Goal: Task Accomplishment & Management: Complete application form

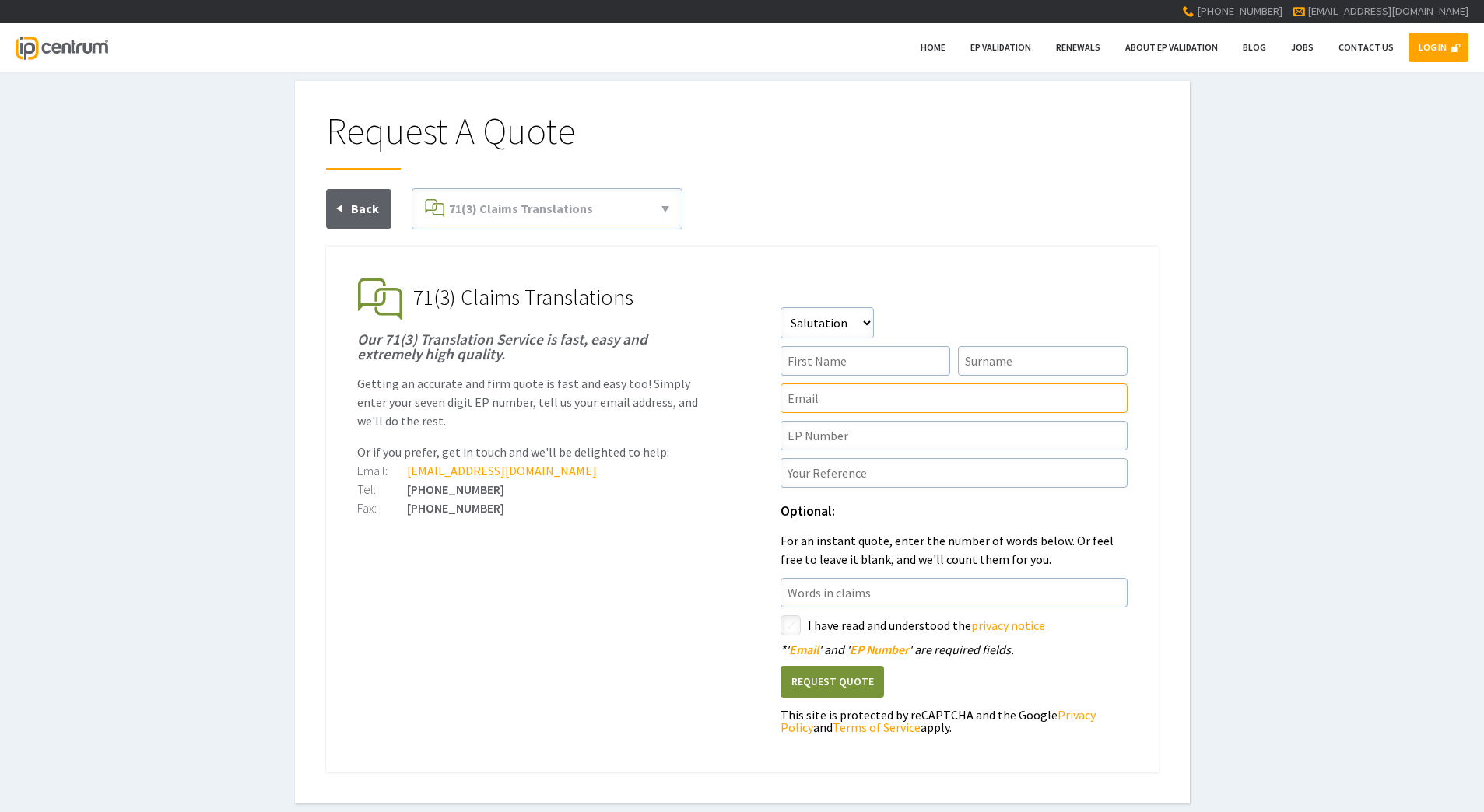
click at [830, 403] on input"] "text" at bounding box center [953, 398] width 347 height 29
type input"] "[EMAIL_ADDRESS][DOMAIN_NAME]"
type input"] "[PERSON_NAME]"
type input"] "Wheel"
click at [852, 326] on select"] "Salutation Mr Mrs Miss Ms Dr [PERSON_NAME]" at bounding box center [827, 322] width 94 height 31
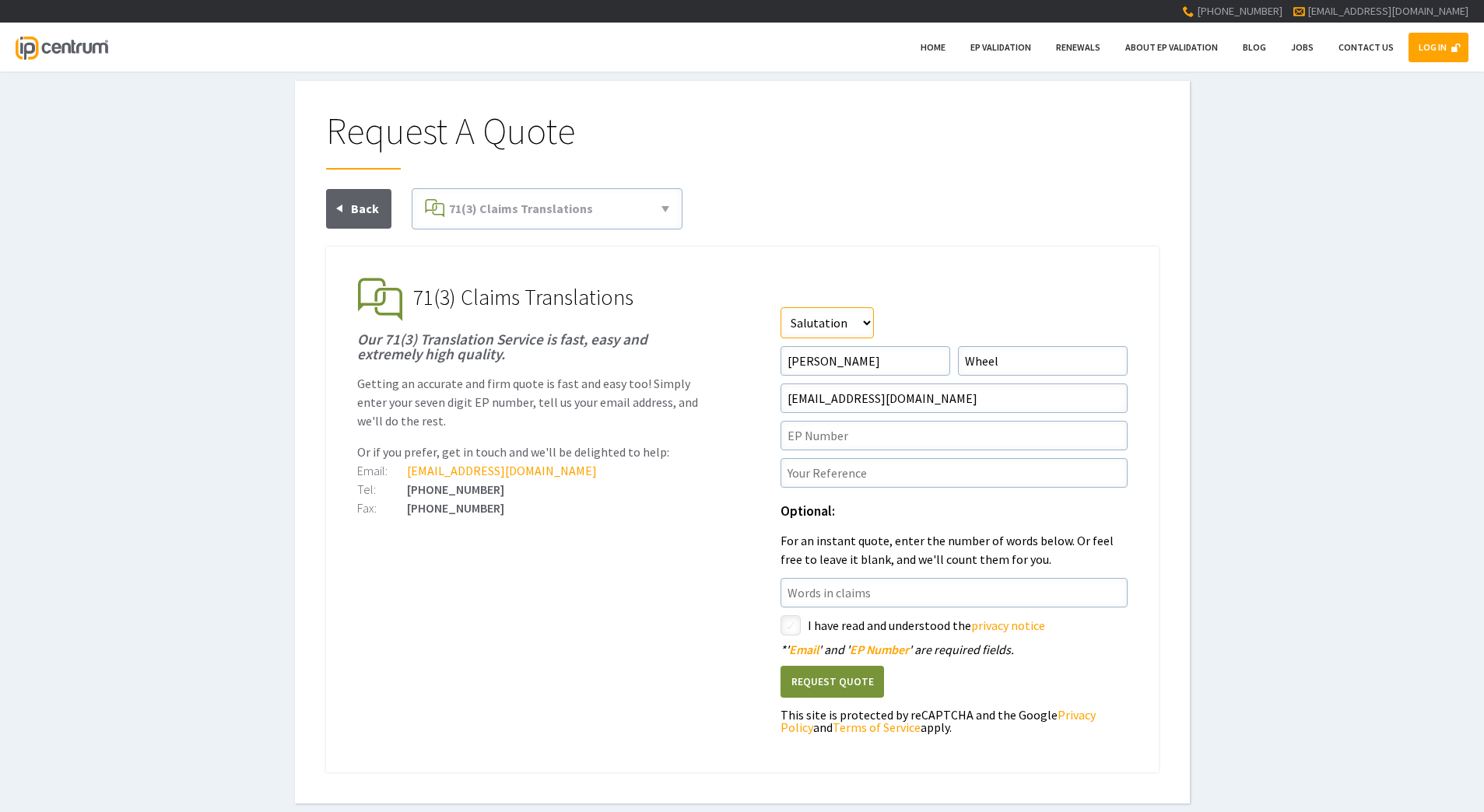
click at [852, 326] on select"] "Salutation Mr Mrs Miss Ms Dr [PERSON_NAME]" at bounding box center [827, 322] width 94 height 31
select select"] "Mr"
click at [780, 307] on select"] "Salutation Mr Mrs Miss Ms Dr [PERSON_NAME]" at bounding box center [827, 322] width 94 height 31
click at [995, 281] on h1 "71(3) Claims Translations" at bounding box center [742, 300] width 770 height 43
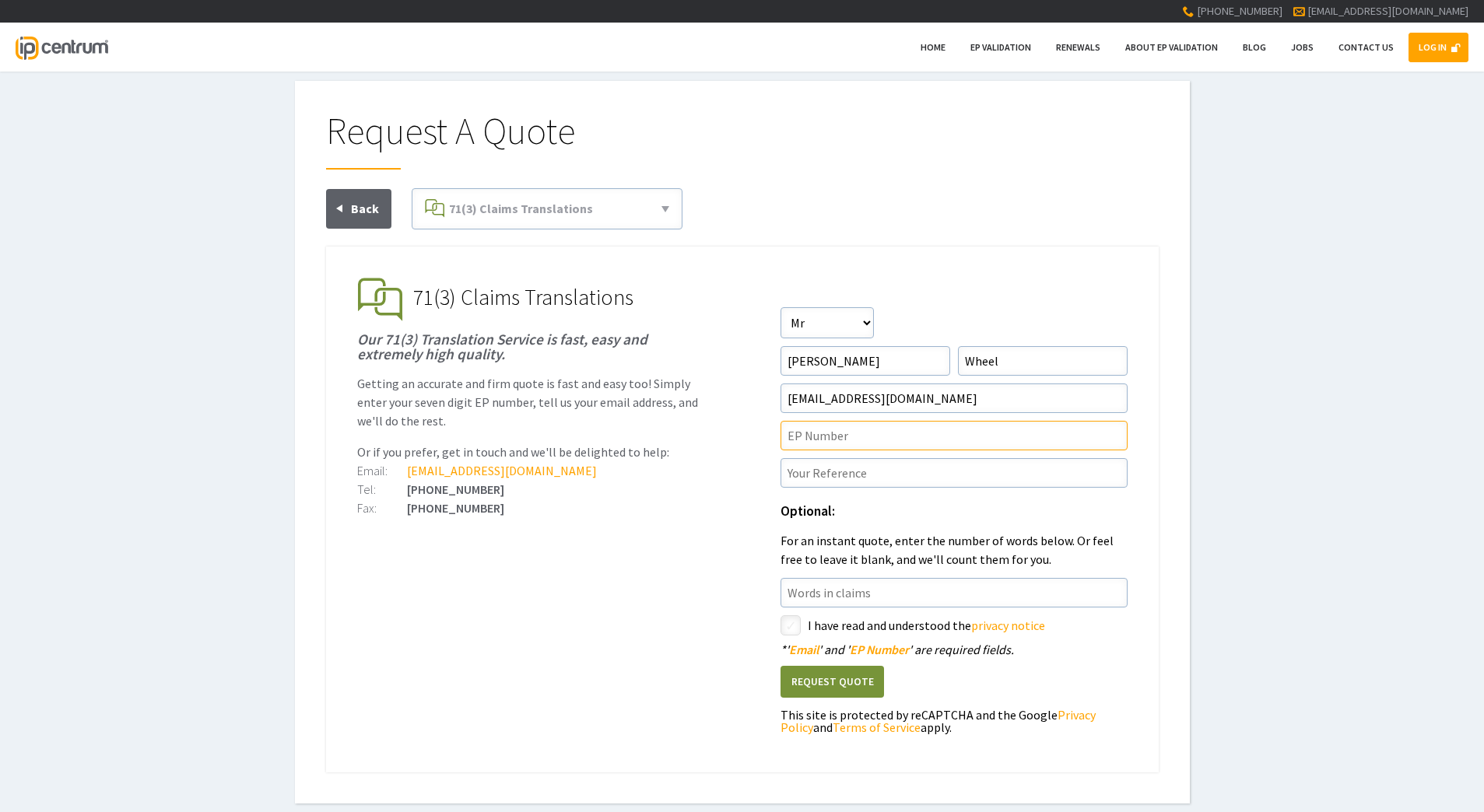
click at [846, 444] on input"] "text" at bounding box center [953, 435] width 347 height 29
paste input"] "4370804"
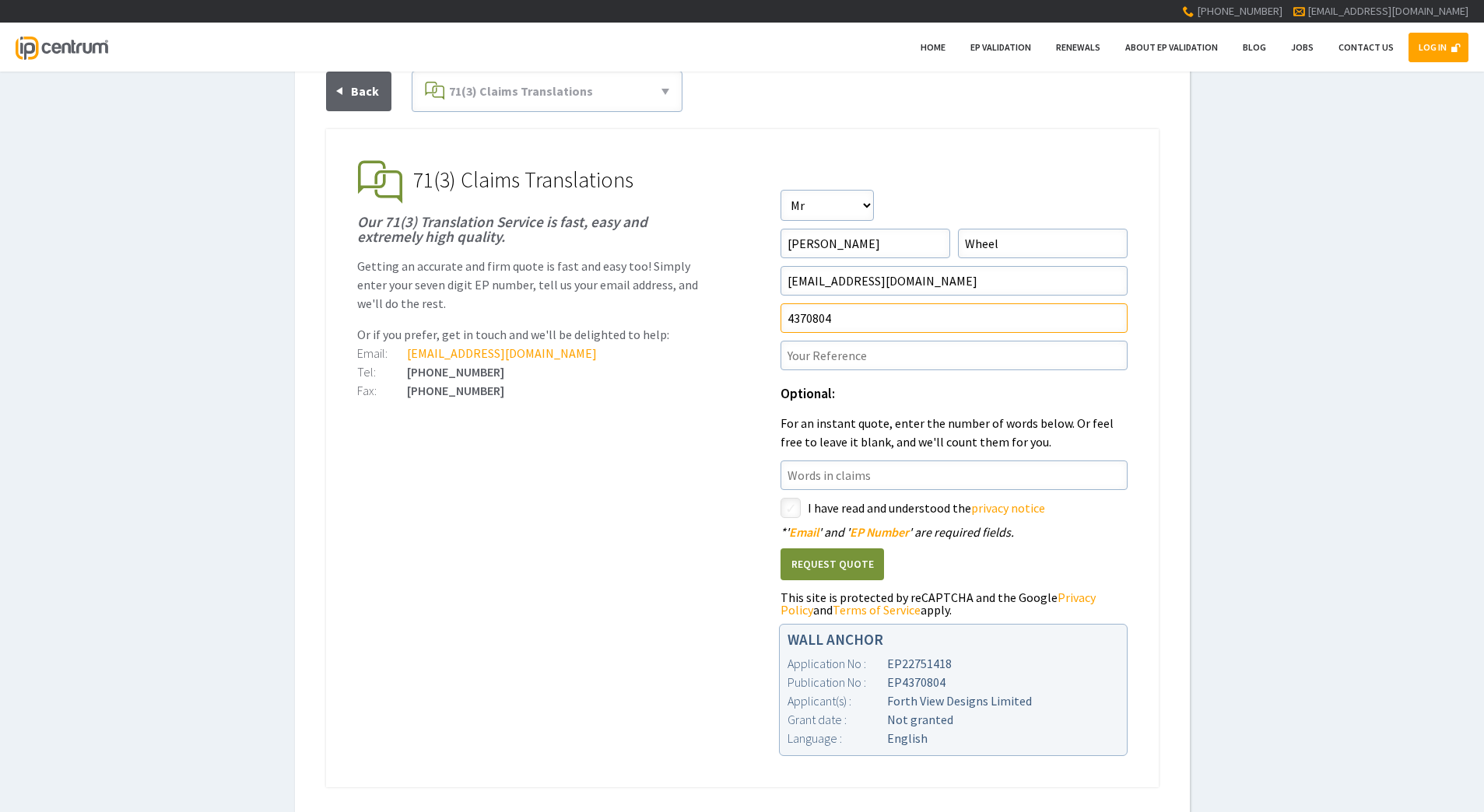
scroll to position [133, 0]
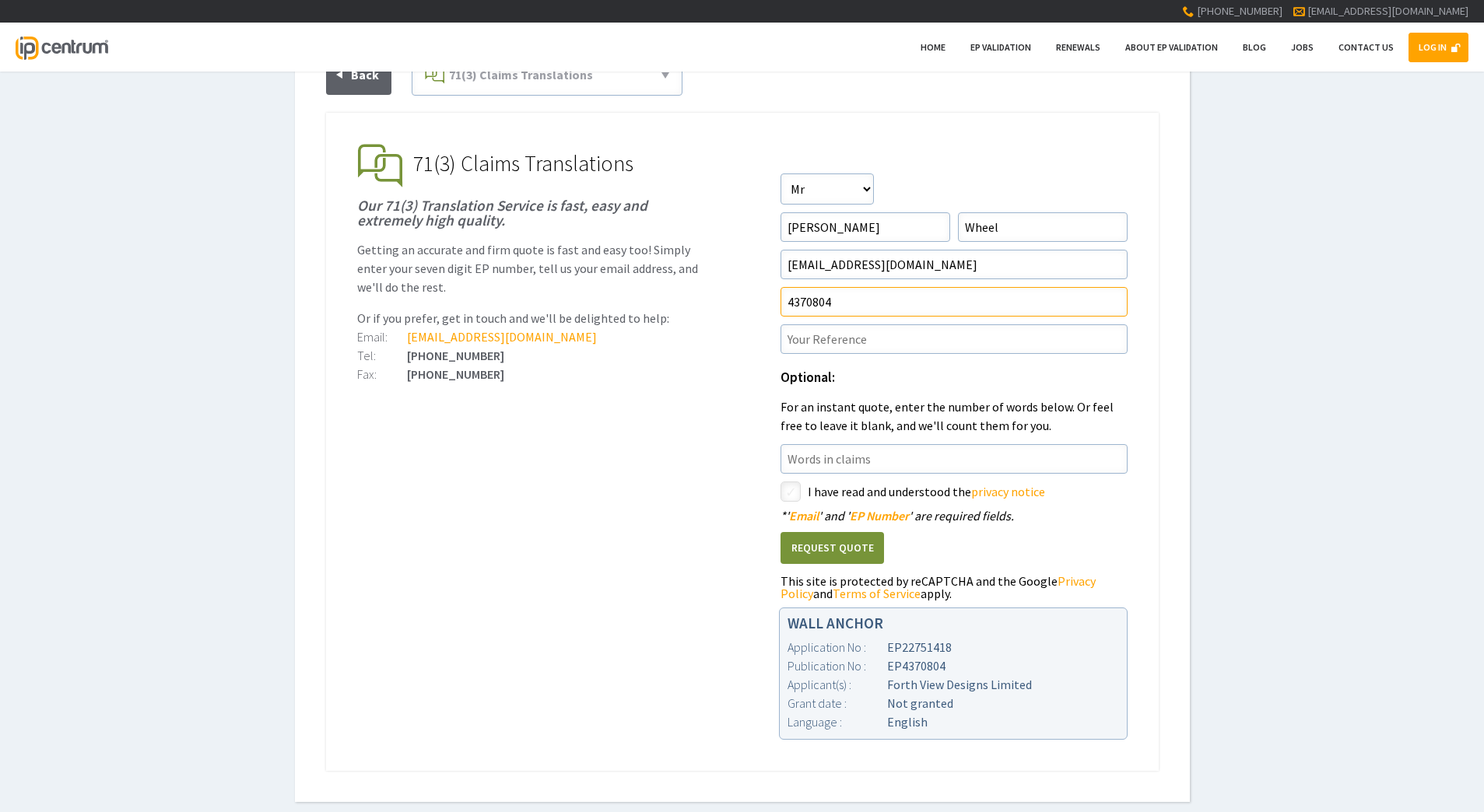
type input"] "4370804"
click at [905, 342] on input"] "text" at bounding box center [953, 338] width 347 height 29
type input"] "P12834.WO.01EP"
click at [897, 466] on input"] "text" at bounding box center [953, 458] width 347 height 29
click at [690, 484] on ul "EP Validation & Unitary Effect IP Centrum makes European Patent Validation and …" at bounding box center [742, 441] width 832 height 658
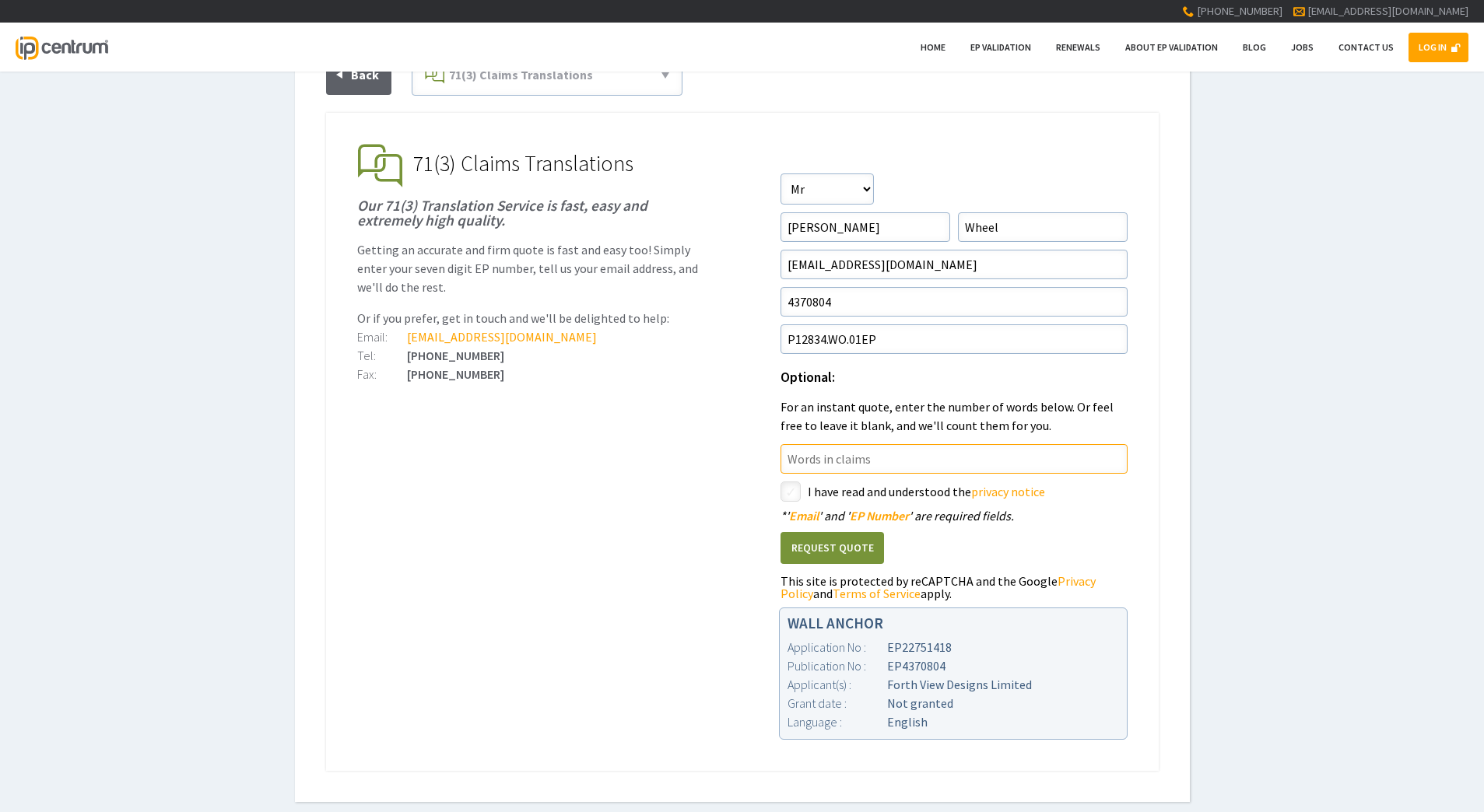
click at [860, 455] on input"] "text" at bounding box center [953, 458] width 347 height 29
type input"] "674"
click at [800, 487] on input"] "checkbox" at bounding box center [793, 493] width 19 height 19
checkbox input"] "true"
click at [824, 549] on button "Request Quote" at bounding box center [831, 548] width 103 height 32
